Goal: Complete application form

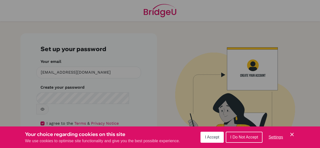
scroll to position [7, 0]
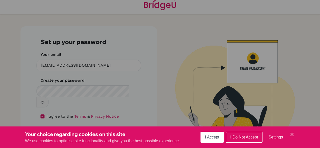
click at [212, 136] on span "I Accept" at bounding box center [212, 137] width 14 height 4
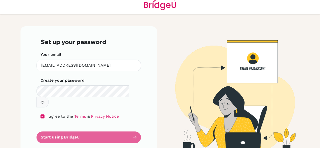
click at [132, 127] on form "Set up your password Your email yogiahimsa@dysh.tyc.edu.tw Invalid email Create…" at bounding box center [89, 90] width 97 height 105
click at [75, 114] on link "Terms" at bounding box center [80, 116] width 12 height 5
click at [98, 114] on link "Privacy Notice" at bounding box center [105, 116] width 28 height 5
click at [107, 126] on form "Set up your password Your email yogiahimsa@dysh.tyc.edu.tw Invalid email Create…" at bounding box center [89, 90] width 97 height 105
click at [50, 125] on form "Set up your password Your email yogiahimsa@dysh.tyc.edu.tw Invalid email Create…" at bounding box center [89, 90] width 97 height 105
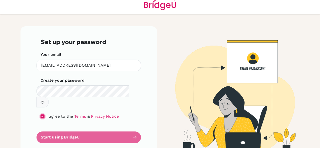
click at [41, 114] on input "checkbox" at bounding box center [43, 116] width 4 height 4
checkbox input "true"
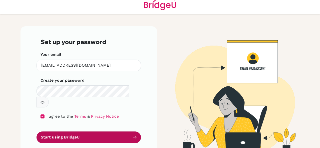
click at [65, 131] on button "Start using BridgeU" at bounding box center [89, 137] width 105 height 12
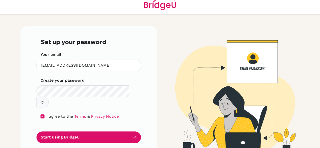
click at [45, 101] on icon "button" at bounding box center [43, 102] width 4 height 3
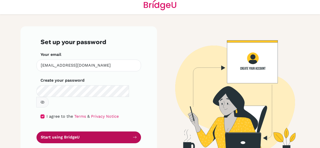
click at [118, 131] on button "Start using BridgeU" at bounding box center [89, 137] width 105 height 12
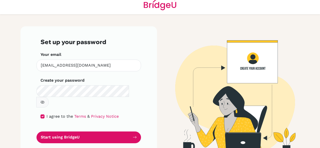
scroll to position [0, 0]
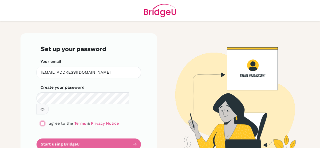
click at [41, 121] on input "checkbox" at bounding box center [43, 123] width 4 height 4
checkbox input "true"
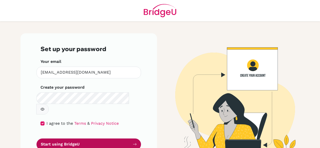
click at [59, 138] on button "Start using BridgeU" at bounding box center [89, 144] width 105 height 12
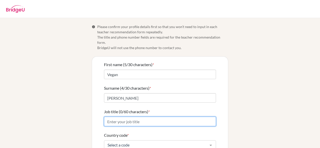
click at [125, 117] on input "Job title (0/60 characters) *" at bounding box center [160, 122] width 112 height 10
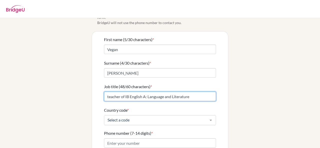
type input "teacher of IB English A: Language and Literature"
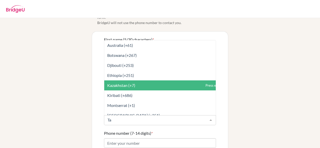
scroll to position [135, 0]
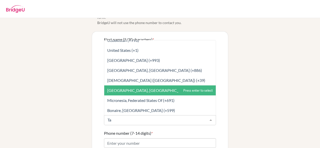
type input "Tai"
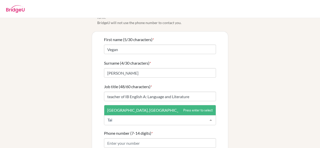
click at [166, 107] on span "Taiwan, Republic Of China (+886)" at bounding box center [160, 110] width 112 height 10
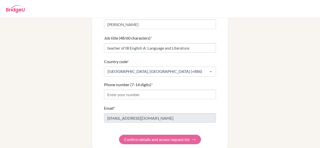
scroll to position [75, 0]
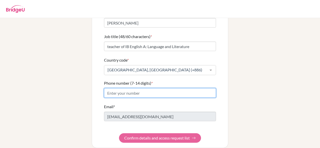
click at [132, 89] on input "Phone number (7-14 digits) *" at bounding box center [160, 93] width 112 height 10
type input "0952990348"
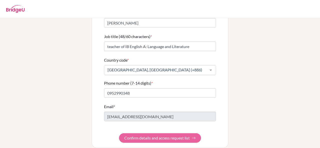
type input "Wang"
type input "Chuan Ming"
type input "0952990348"
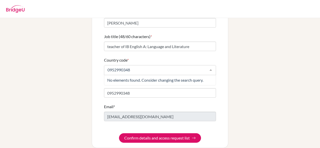
click at [173, 69] on div "0952990348" at bounding box center [160, 70] width 112 height 10
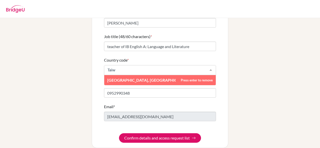
type input "Taiwa"
click at [158, 78] on span "Taiwan, Republic Of China (+886)" at bounding box center [155, 80] width 96 height 5
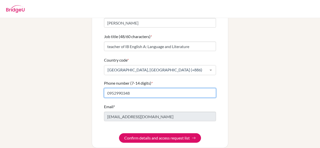
click at [152, 88] on input "0952990348" at bounding box center [160, 93] width 112 height 10
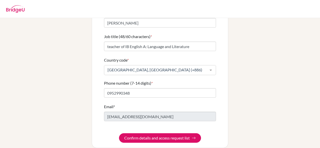
click at [257, 100] on div "Info Please confirm your profile details first so that you won’t need to input …" at bounding box center [160, 48] width 285 height 199
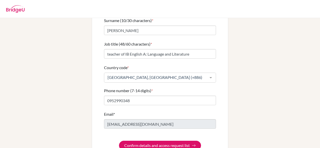
scroll to position [75, 0]
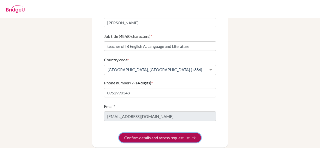
click at [181, 134] on button "Confirm details and access request list" at bounding box center [160, 138] width 82 height 10
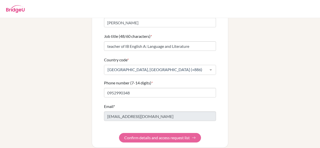
scroll to position [0, 0]
